Goal: Task Accomplishment & Management: Complete application form

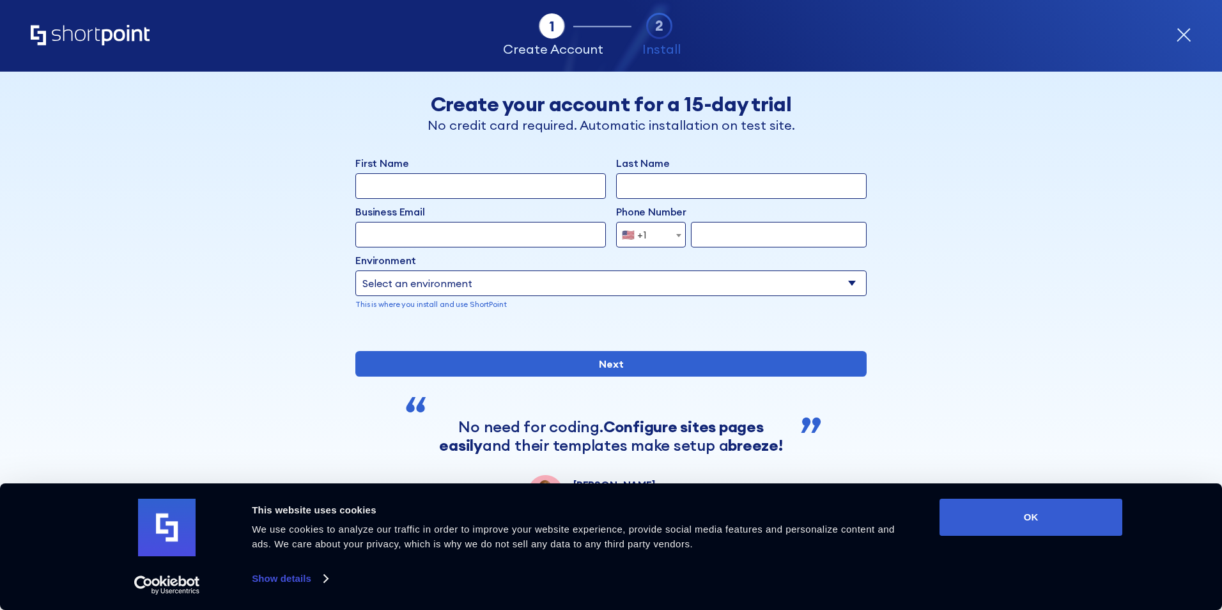
click at [381, 188] on input "First Name" at bounding box center [480, 186] width 250 height 26
type input "r"
type input "Roshan"
click at [637, 187] on input "Last Name" at bounding box center [741, 186] width 250 height 26
type input "Jayathilake"
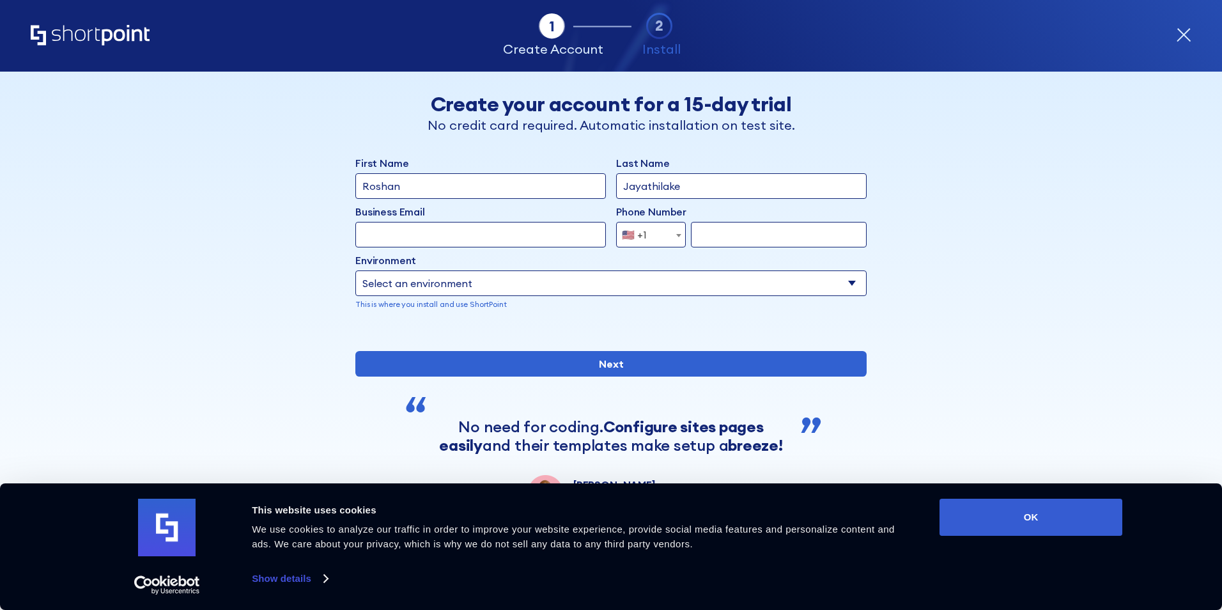
click at [462, 226] on input "Business Email" at bounding box center [480, 235] width 250 height 26
type input "[EMAIL_ADDRESS][DOMAIN_NAME]"
select select "+61"
type input "490122804"
click at [457, 283] on select "Select an environment Microsoft 365 SharePoint Online SharePoint 2019 (On-Premi…" at bounding box center [610, 283] width 511 height 26
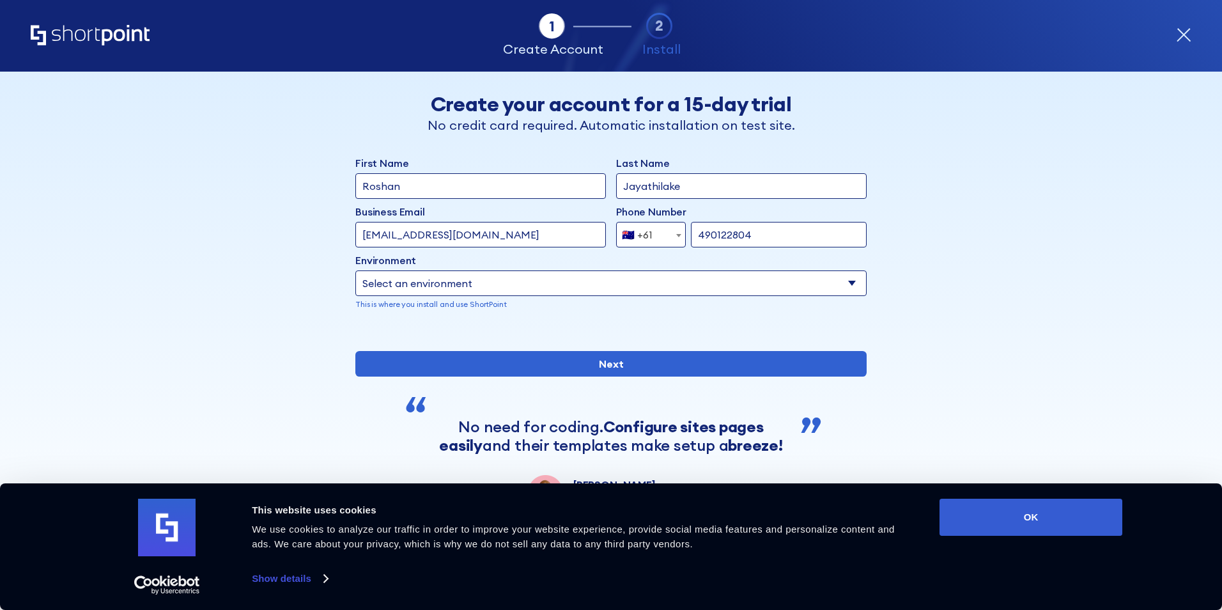
select select "SharePoint Online"
click at [355, 270] on select "Select an environment Microsoft 365 SharePoint Online SharePoint 2019 (On-Premi…" at bounding box center [610, 283] width 511 height 26
click at [459, 291] on select "Select an environment Microsoft 365 SharePoint Online SharePoint 2019 (On-Premi…" at bounding box center [610, 283] width 511 height 26
click at [355, 270] on select "Select an environment Microsoft 365 SharePoint Online SharePoint 2019 (On-Premi…" at bounding box center [610, 283] width 511 height 26
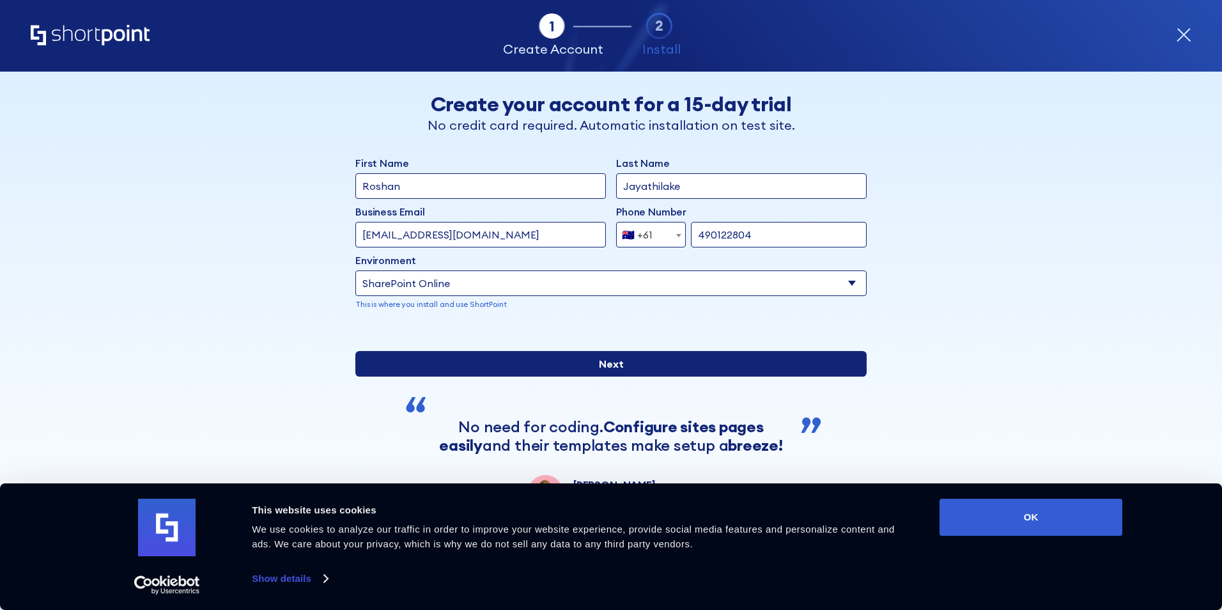
click at [703, 376] on input "Next" at bounding box center [610, 364] width 511 height 26
